Goal: Check status: Check status

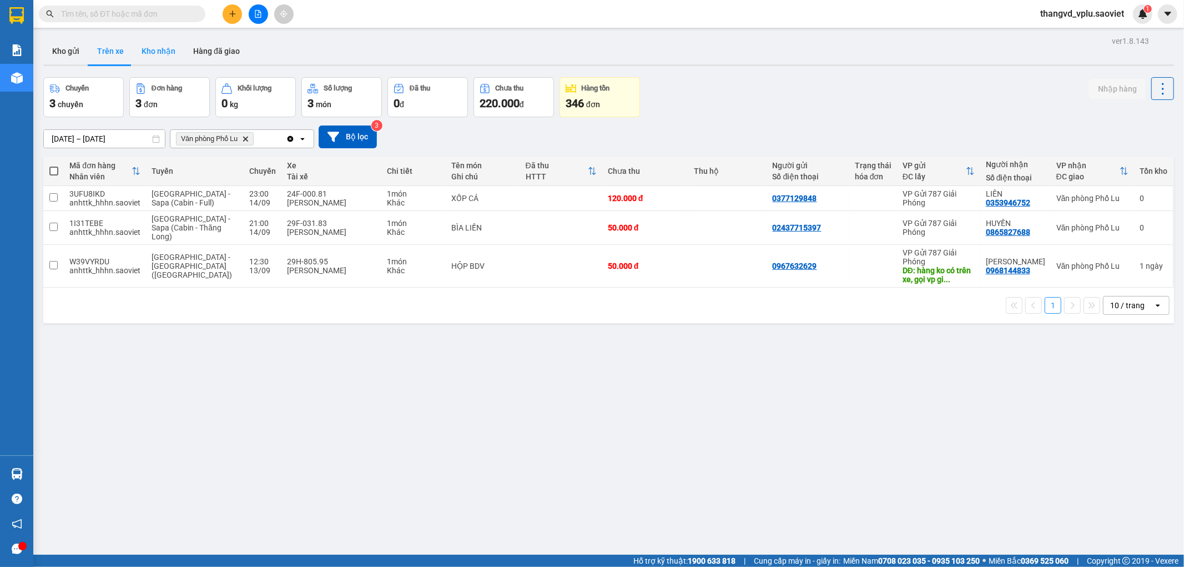
click at [165, 51] on button "Kho nhận" at bounding box center [159, 51] width 52 height 27
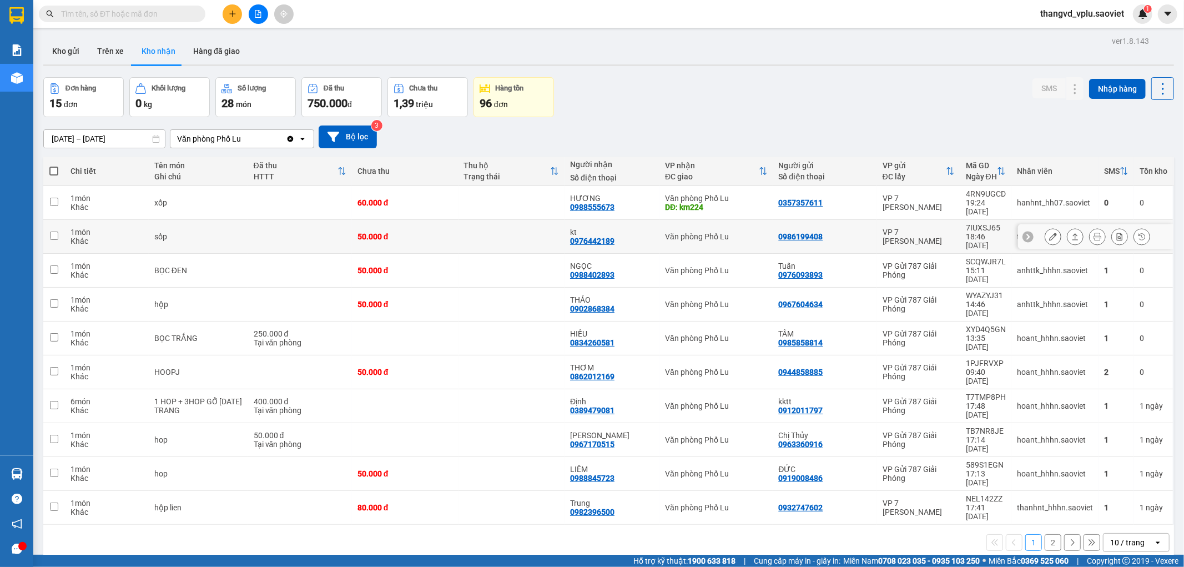
click at [386, 220] on td "50.000 đ" at bounding box center [405, 237] width 107 height 34
checkbox input "true"
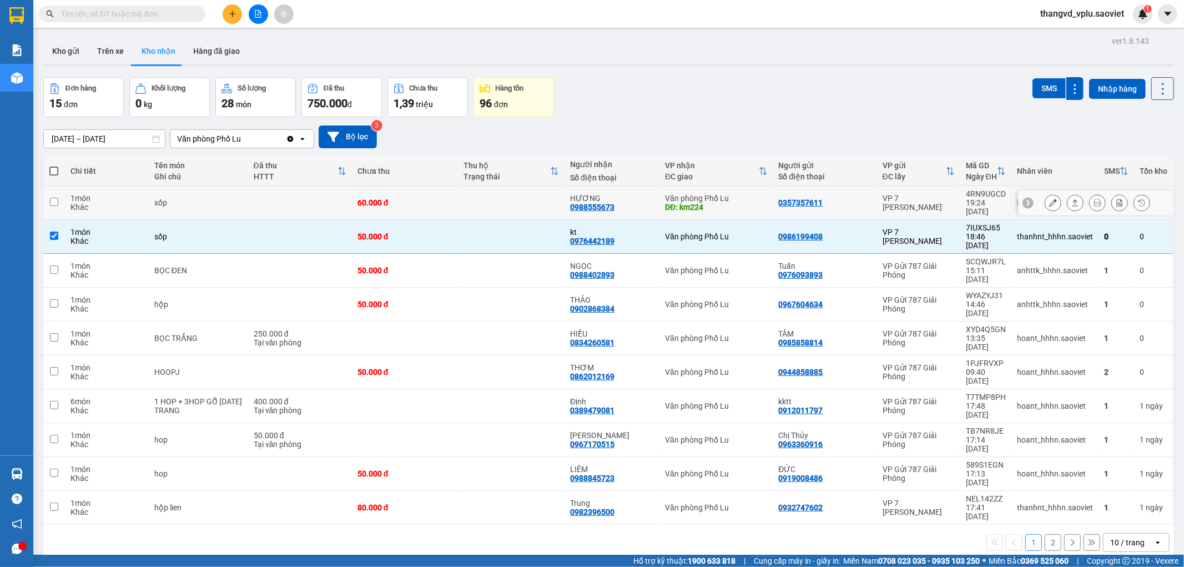
drag, startPoint x: 395, startPoint y: 202, endPoint x: 838, endPoint y: 153, distance: 446.3
click at [395, 201] on div "60.000 đ" at bounding box center [404, 202] width 95 height 9
checkbox input "true"
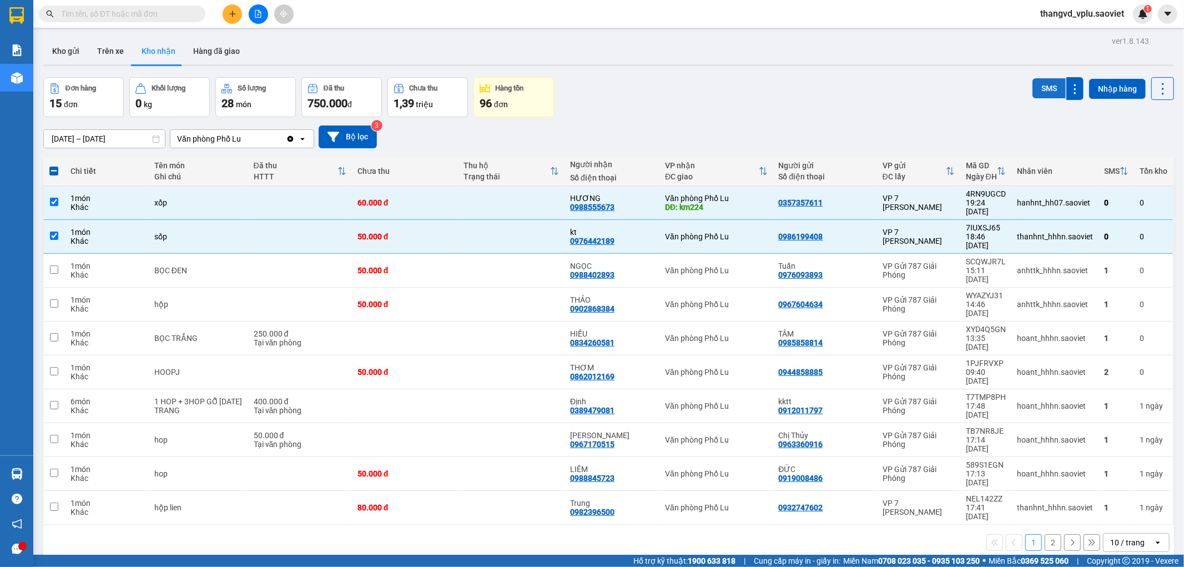
click at [1035, 93] on button "SMS" at bounding box center [1048, 88] width 33 height 20
click at [229, 232] on div "sốp" at bounding box center [198, 236] width 88 height 9
checkbox input "false"
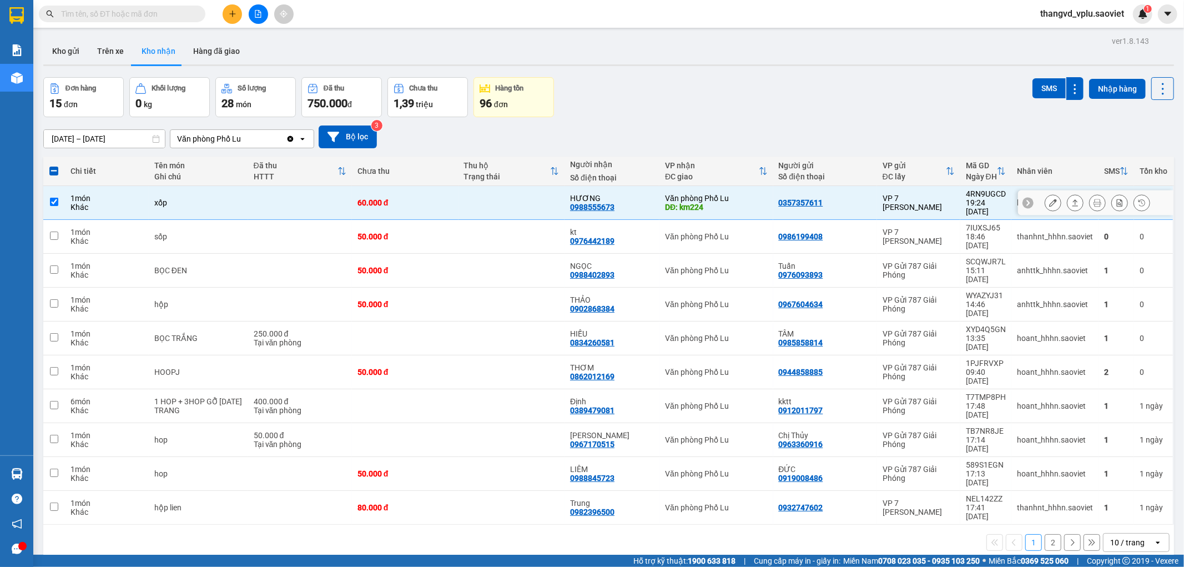
click at [213, 198] on div "xốp" at bounding box center [198, 202] width 88 height 9
checkbox input "false"
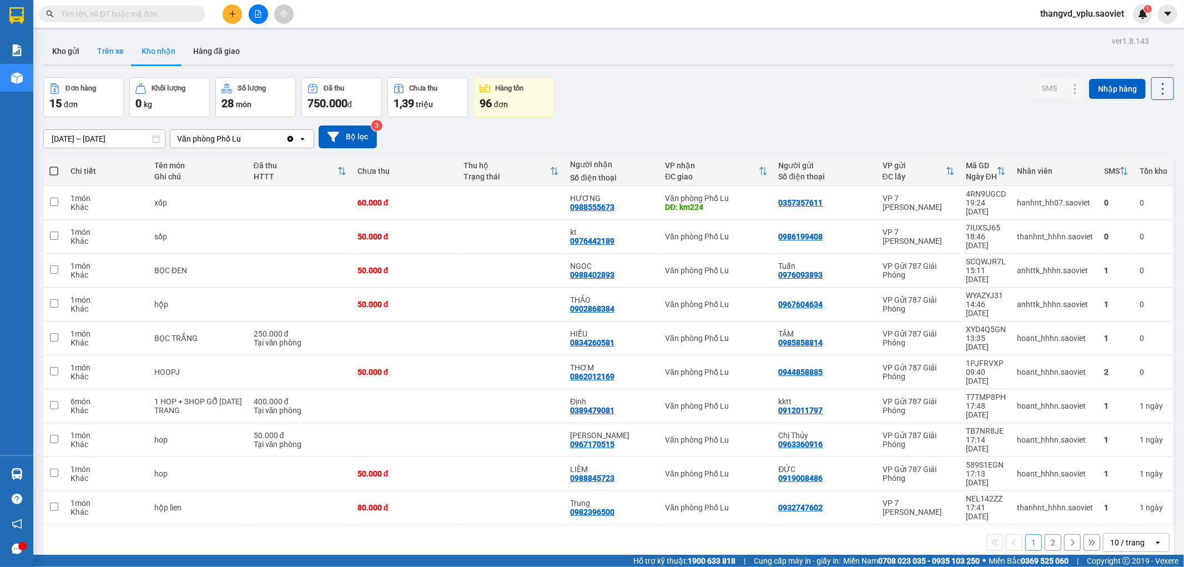
click at [105, 53] on button "Trên xe" at bounding box center [110, 51] width 44 height 27
